Goal: Check status: Check status

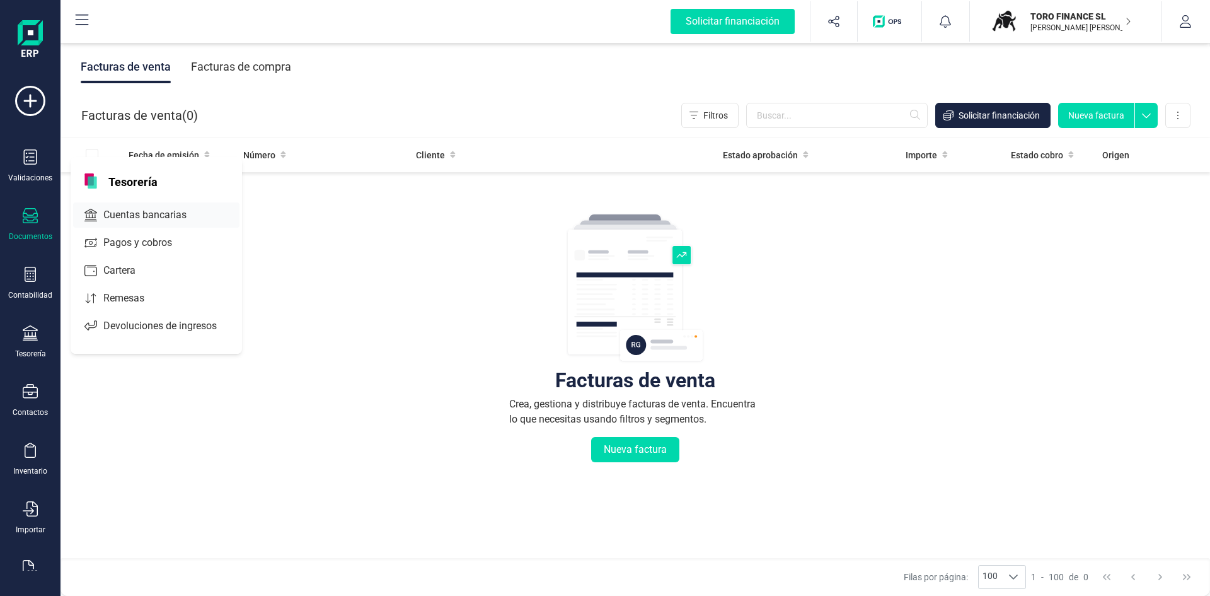
click at [125, 212] on span "Cuentas bancarias" at bounding box center [153, 214] width 111 height 15
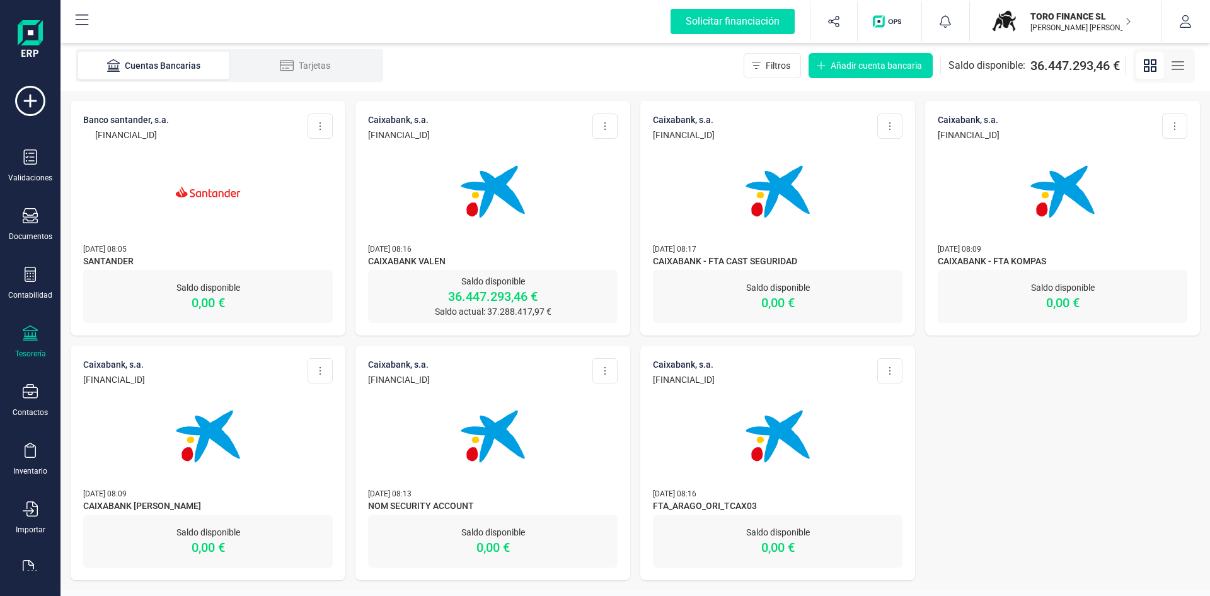
click at [1083, 21] on p "TORO FINANCE SL" at bounding box center [1081, 16] width 101 height 13
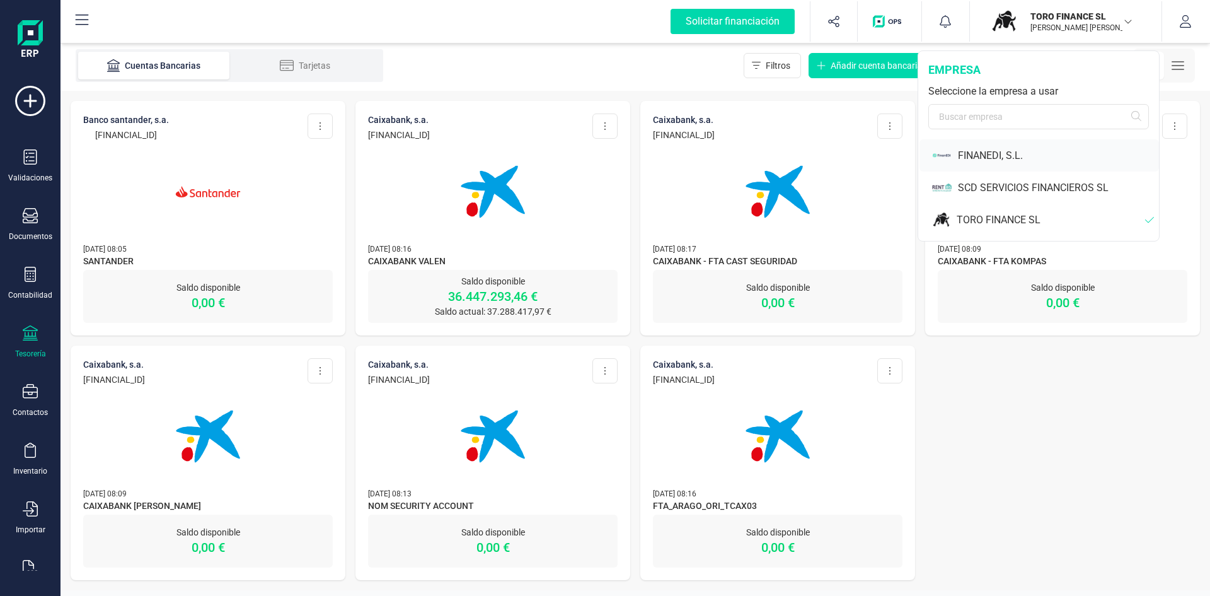
click at [985, 154] on div "FINANEDI, S.L." at bounding box center [1058, 155] width 201 height 15
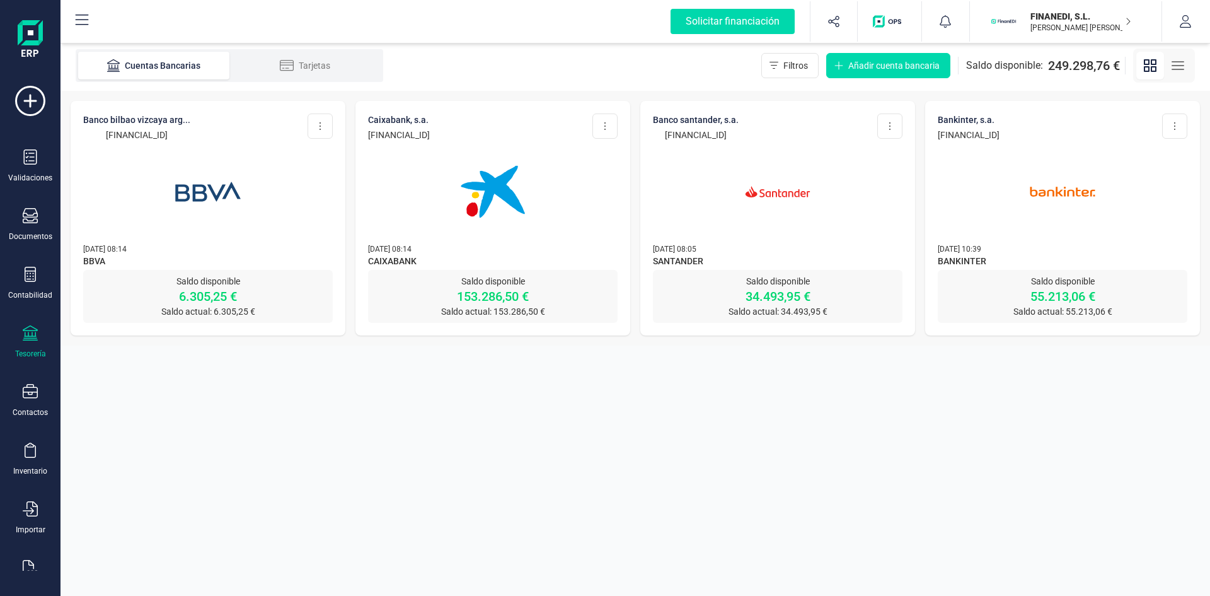
click at [795, 204] on img at bounding box center [778, 192] width 106 height 106
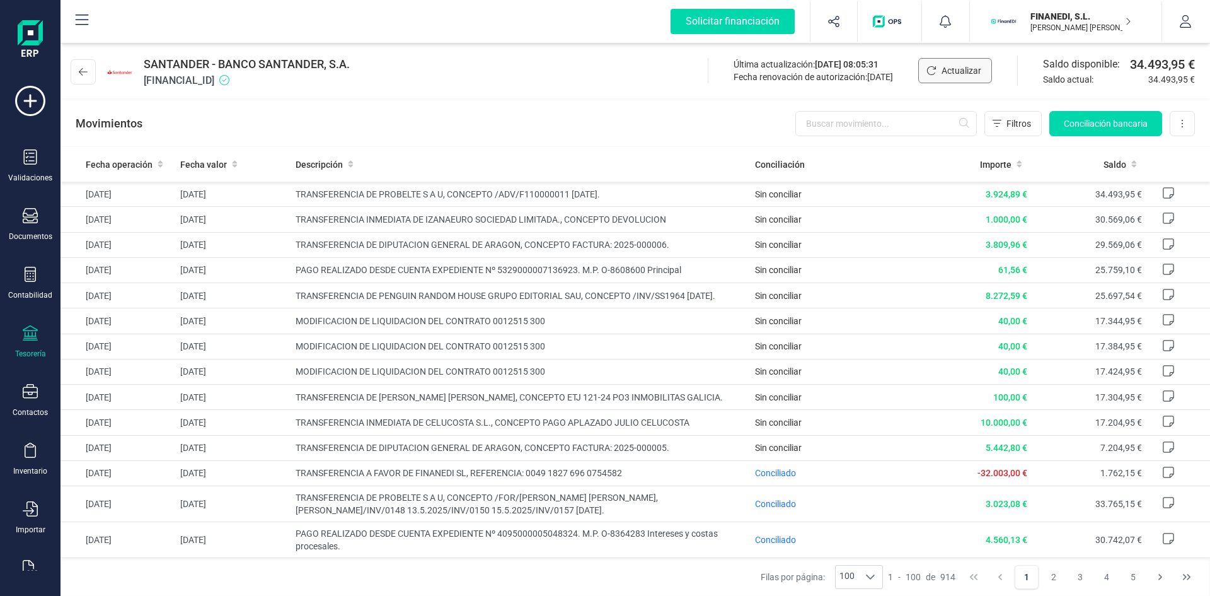
click at [953, 71] on span "Actualizar" at bounding box center [962, 70] width 40 height 13
